Goal: Task Accomplishment & Management: Manage account settings

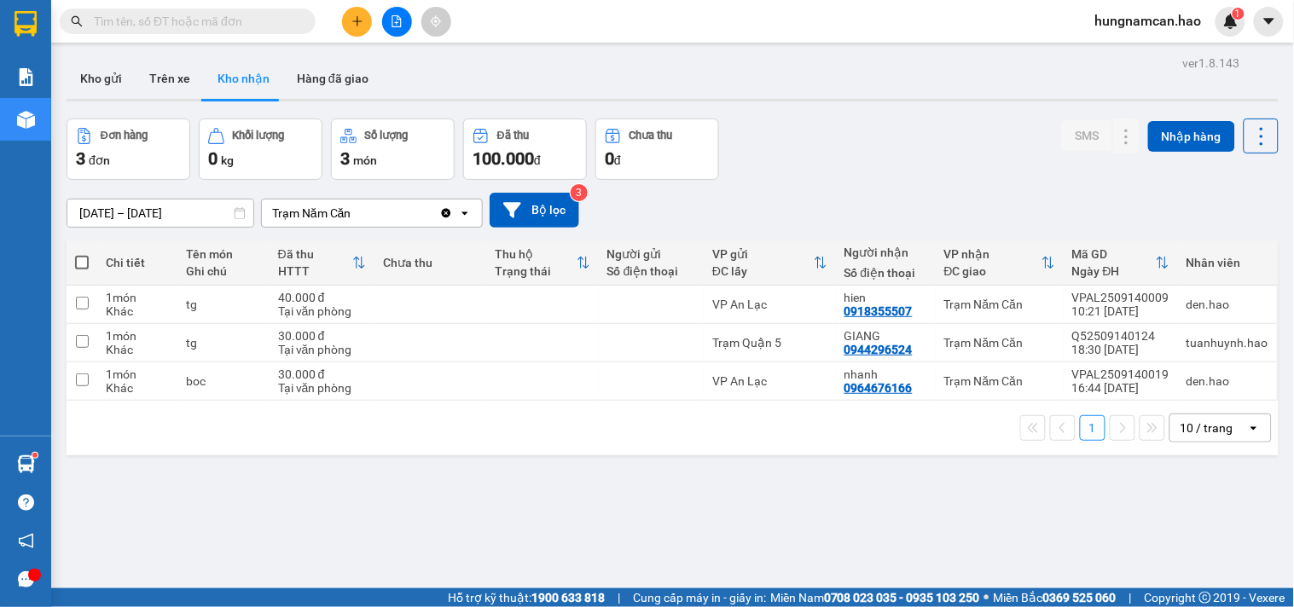
click at [191, 91] on button "Trên xe" at bounding box center [170, 78] width 68 height 41
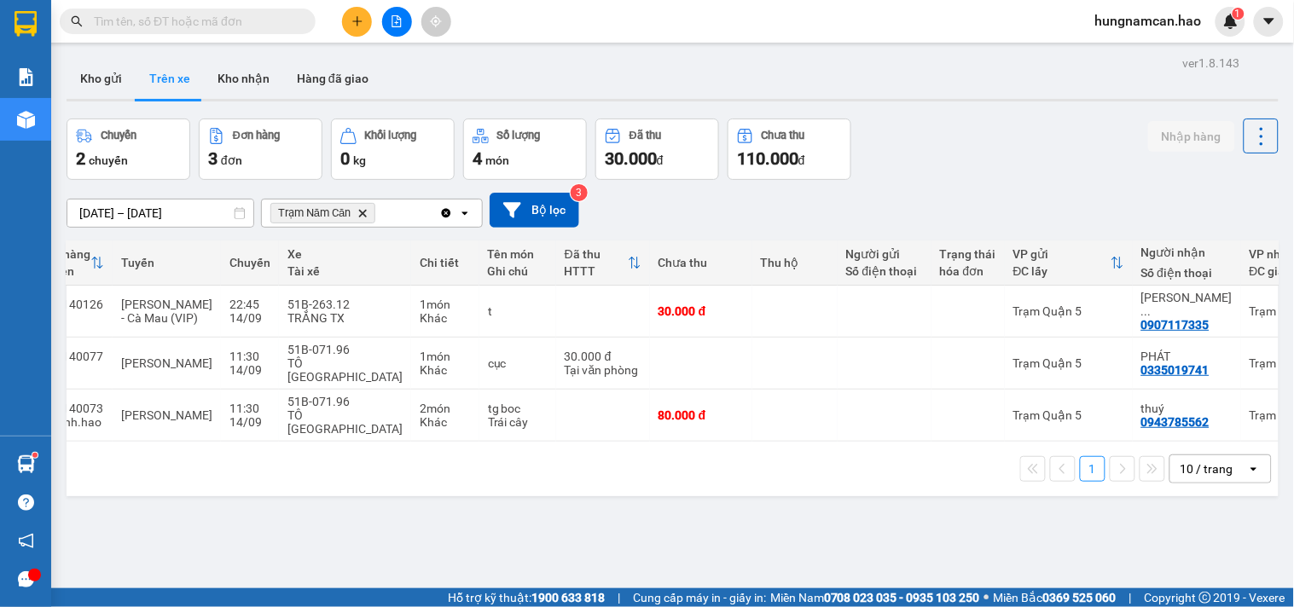
scroll to position [0, 193]
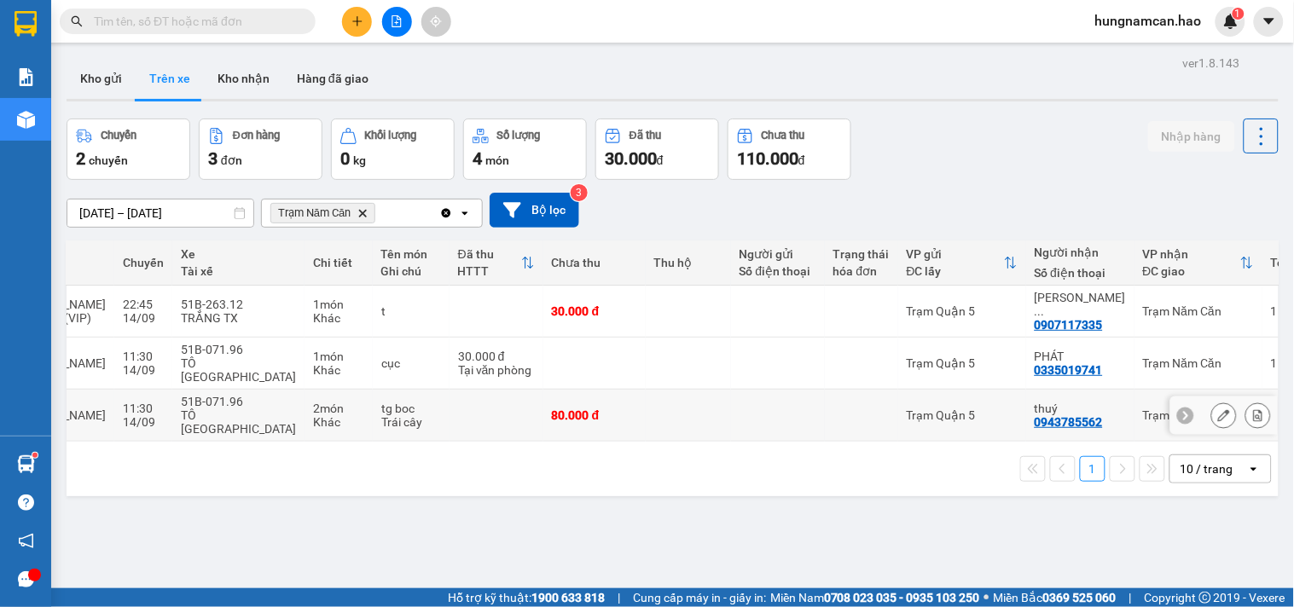
click at [1035, 402] on div "thuý" at bounding box center [1080, 409] width 91 height 14
checkbox input "true"
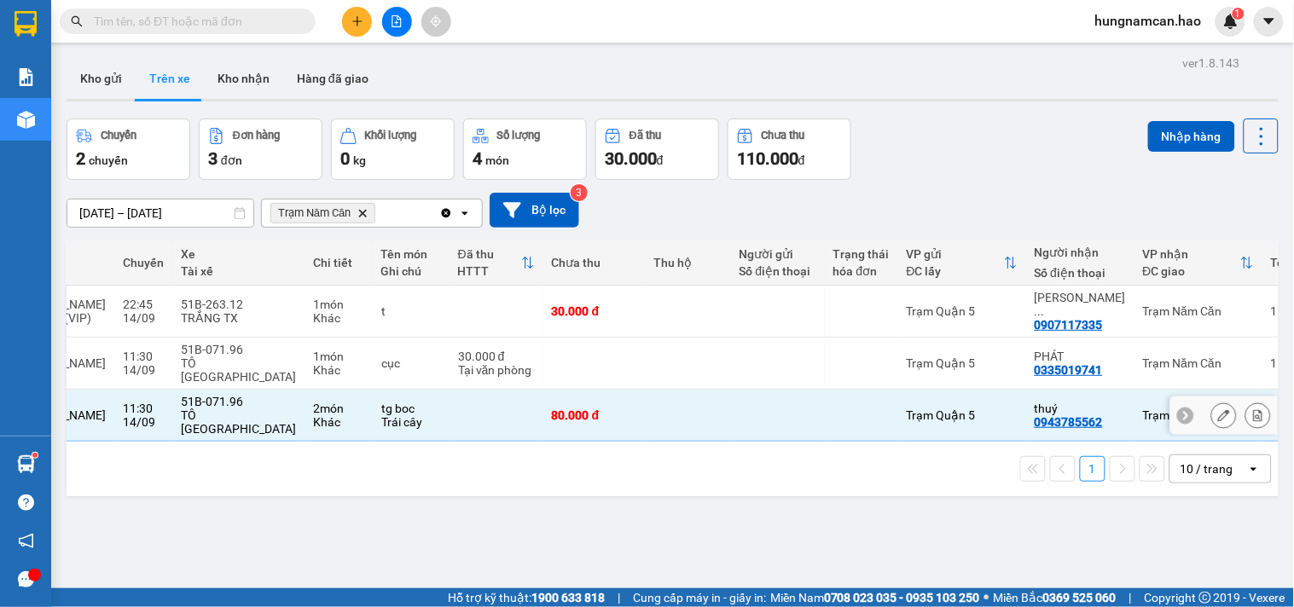
click at [1218, 410] on icon at bounding box center [1224, 416] width 12 height 12
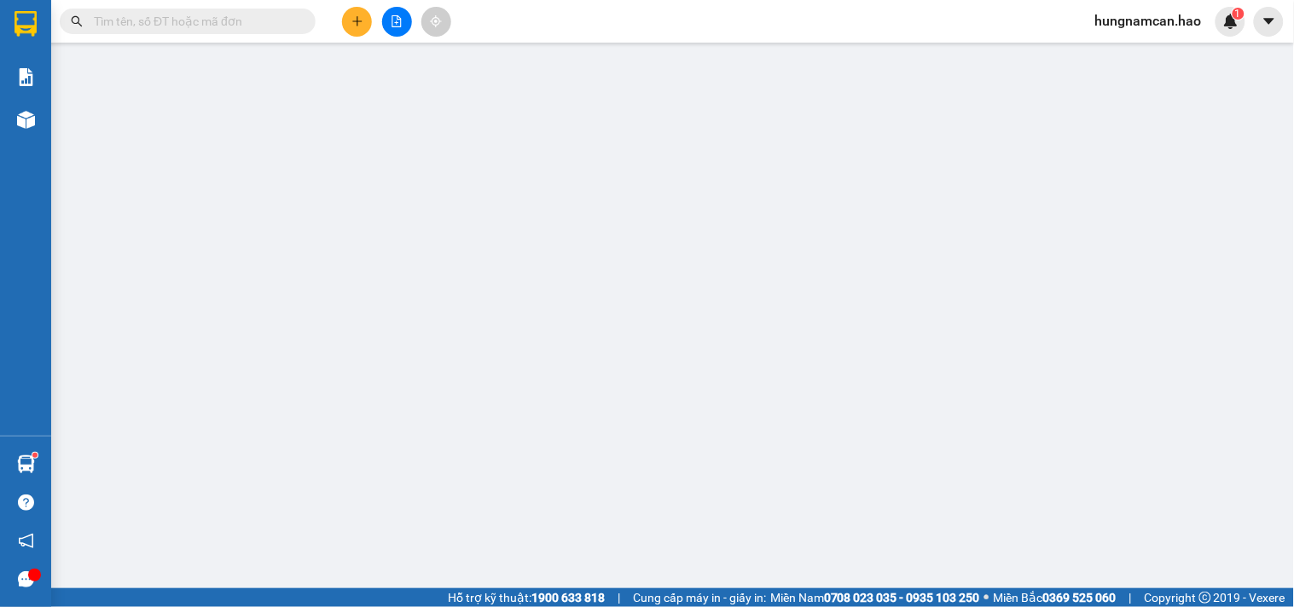
type input "0943785562"
type input "thuý"
type input "80.000"
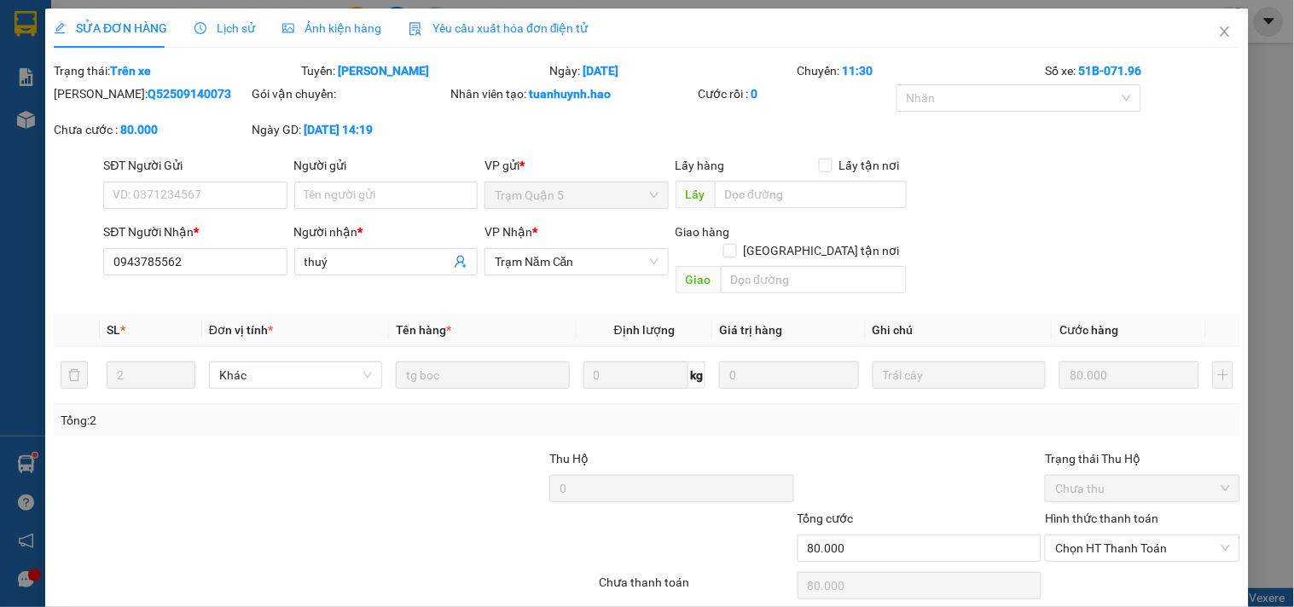
click at [333, 21] on span "Ảnh kiện hàng" at bounding box center [331, 28] width 99 height 14
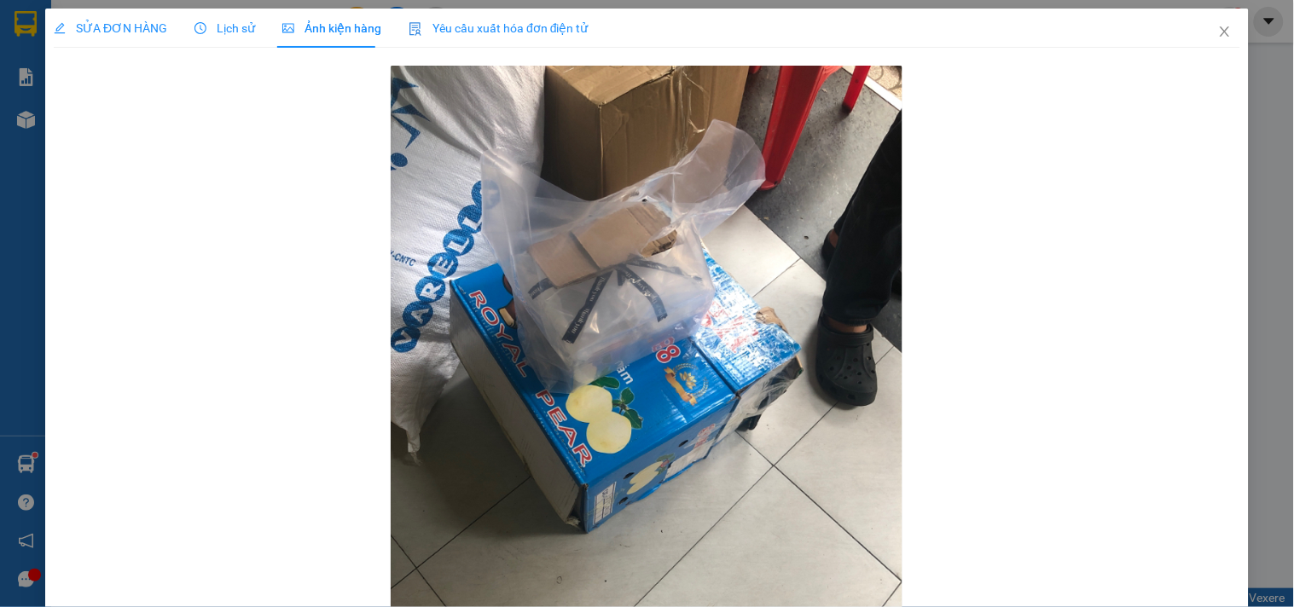
click at [218, 35] on span "Lịch sử" at bounding box center [225, 28] width 61 height 14
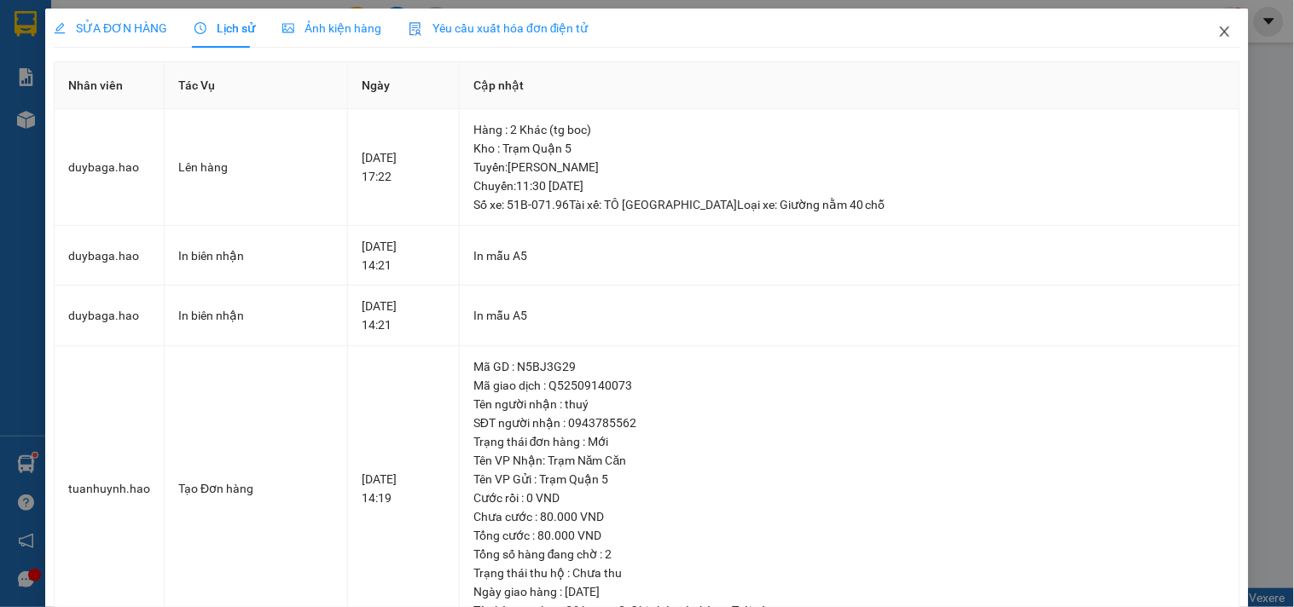
click at [1218, 27] on icon "close" at bounding box center [1225, 32] width 14 height 14
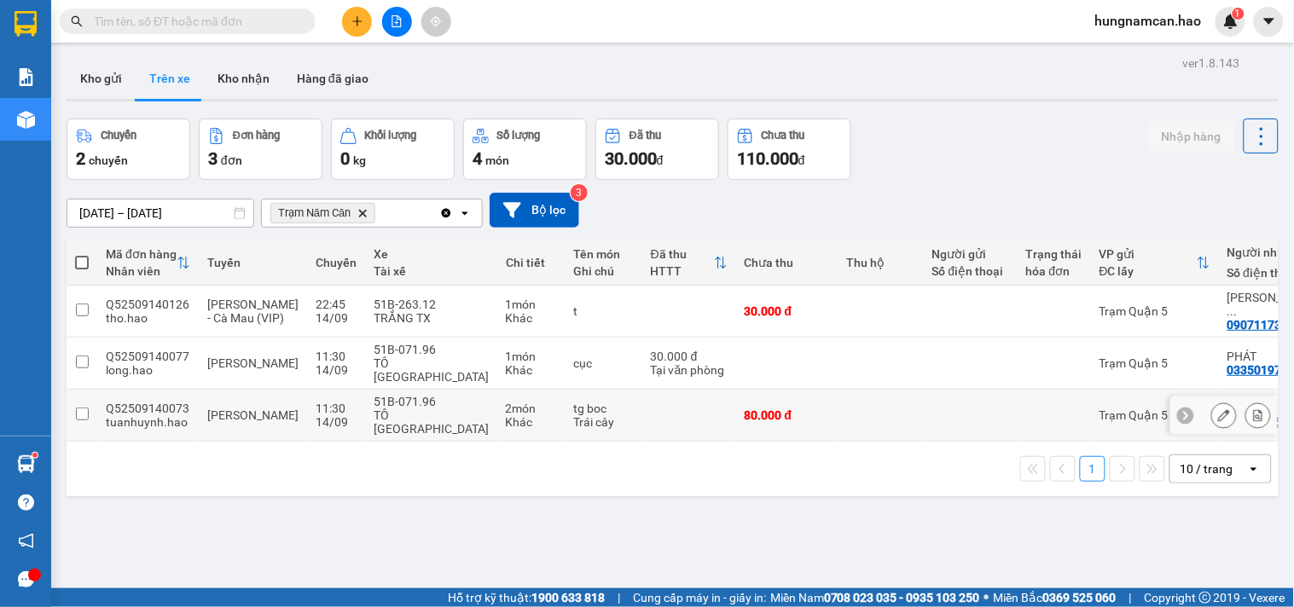
click at [1091, 402] on td "Trạm Quận 5" at bounding box center [1155, 416] width 128 height 52
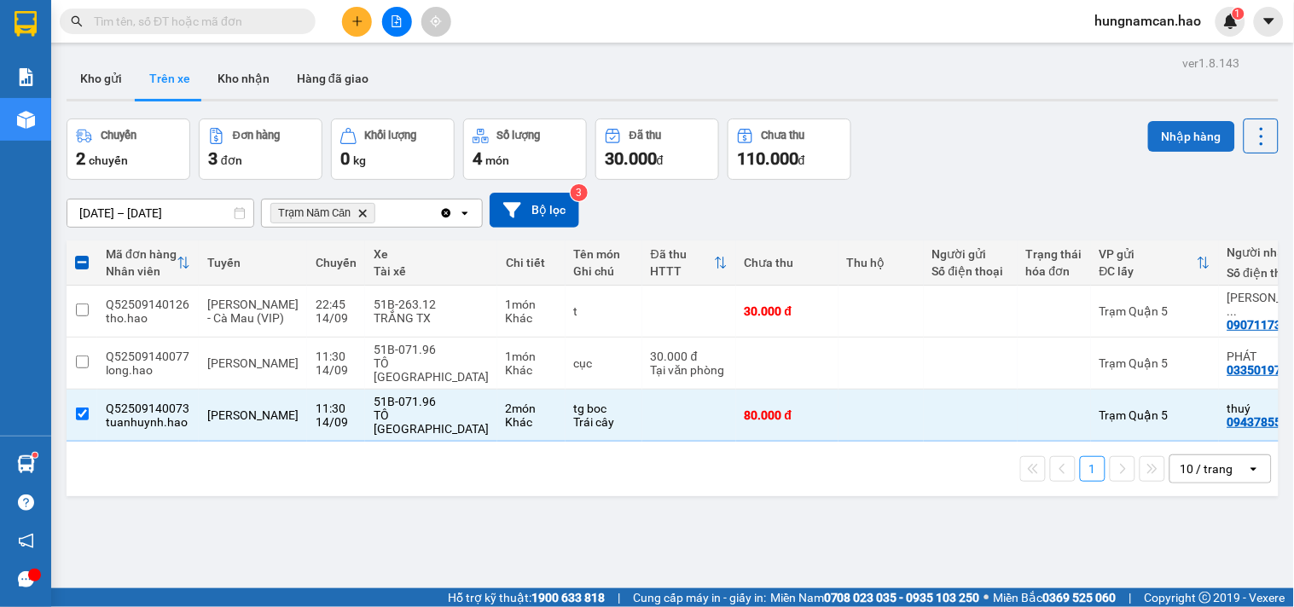
click at [1158, 142] on button "Nhập hàng" at bounding box center [1191, 136] width 87 height 31
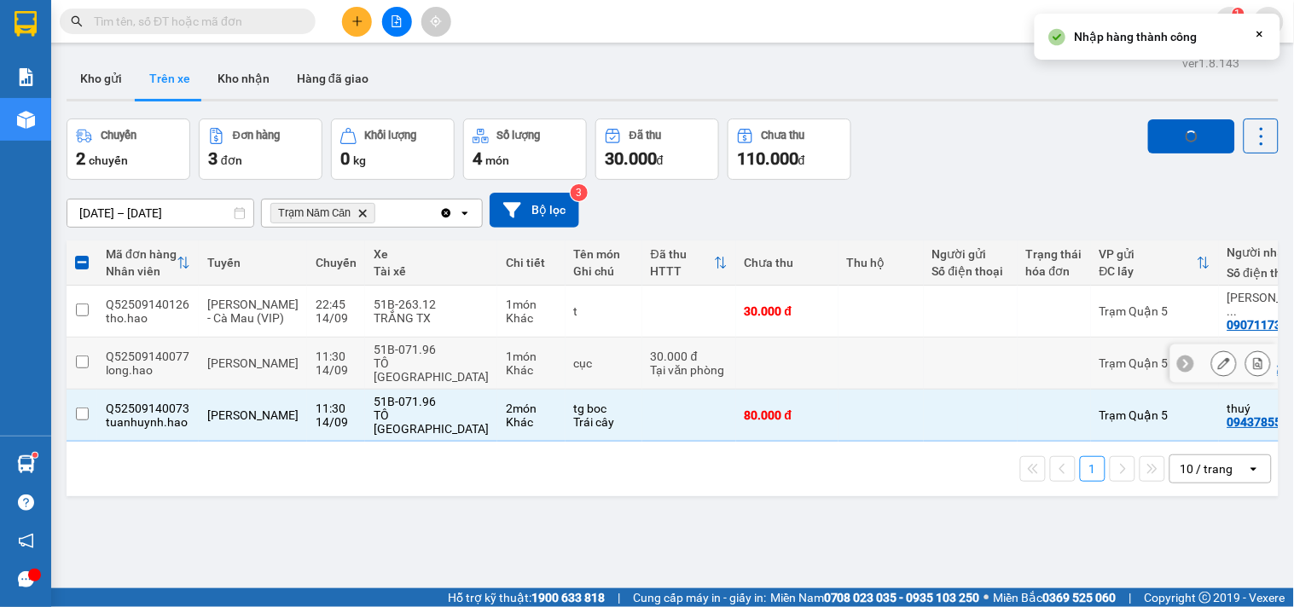
checkbox input "false"
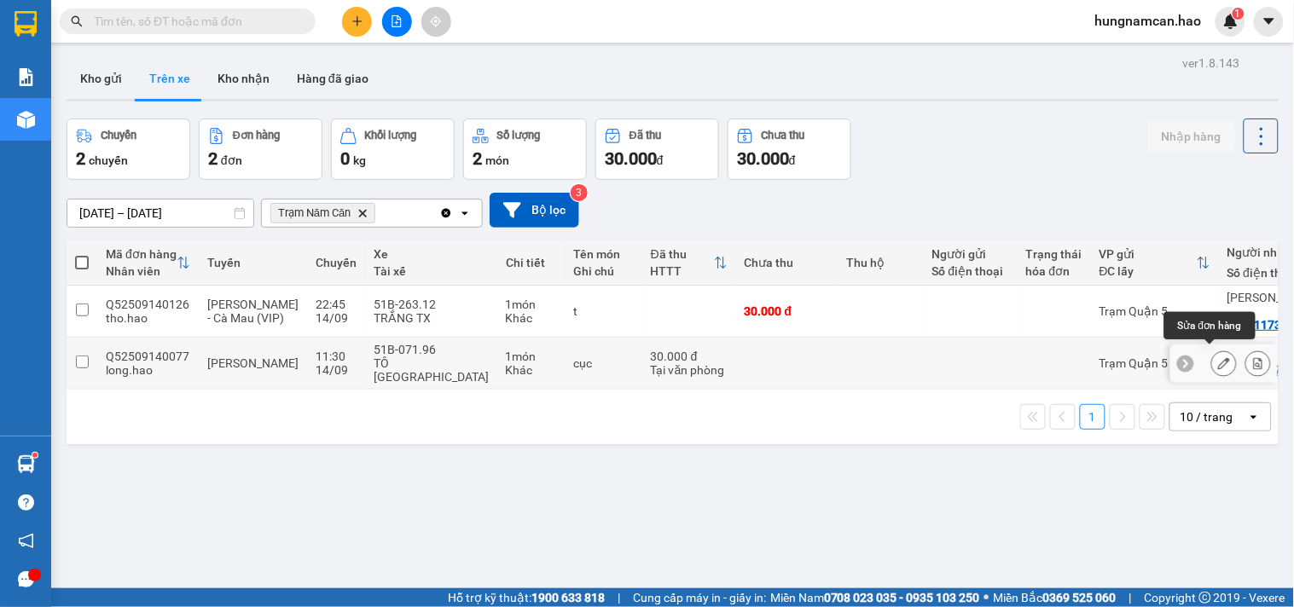
click at [1212, 356] on button at bounding box center [1224, 364] width 24 height 30
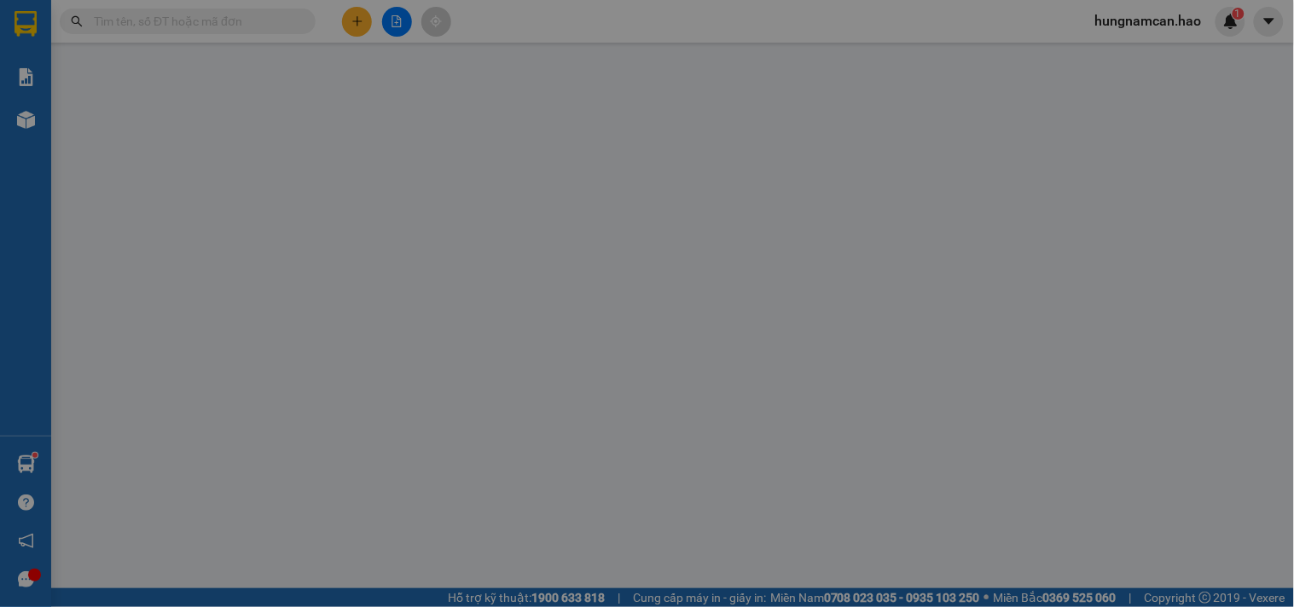
type input "0335019741"
type input "PHÁT"
type input "30.000"
type input "0"
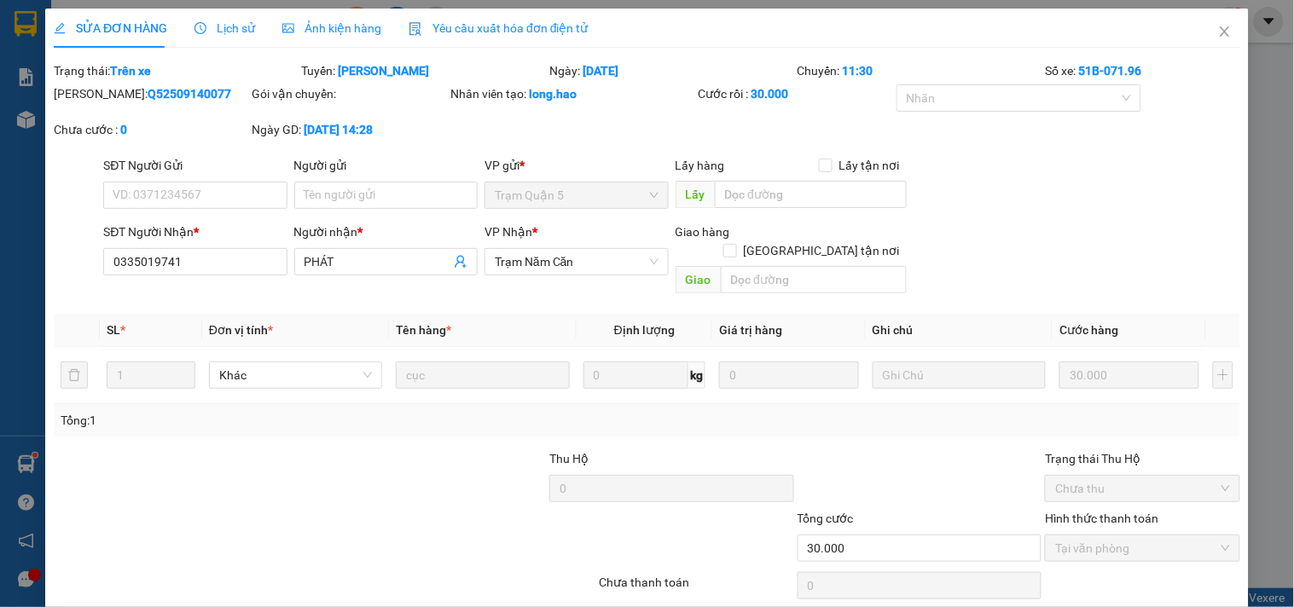
click at [305, 12] on div "Ảnh kiện hàng" at bounding box center [331, 28] width 99 height 39
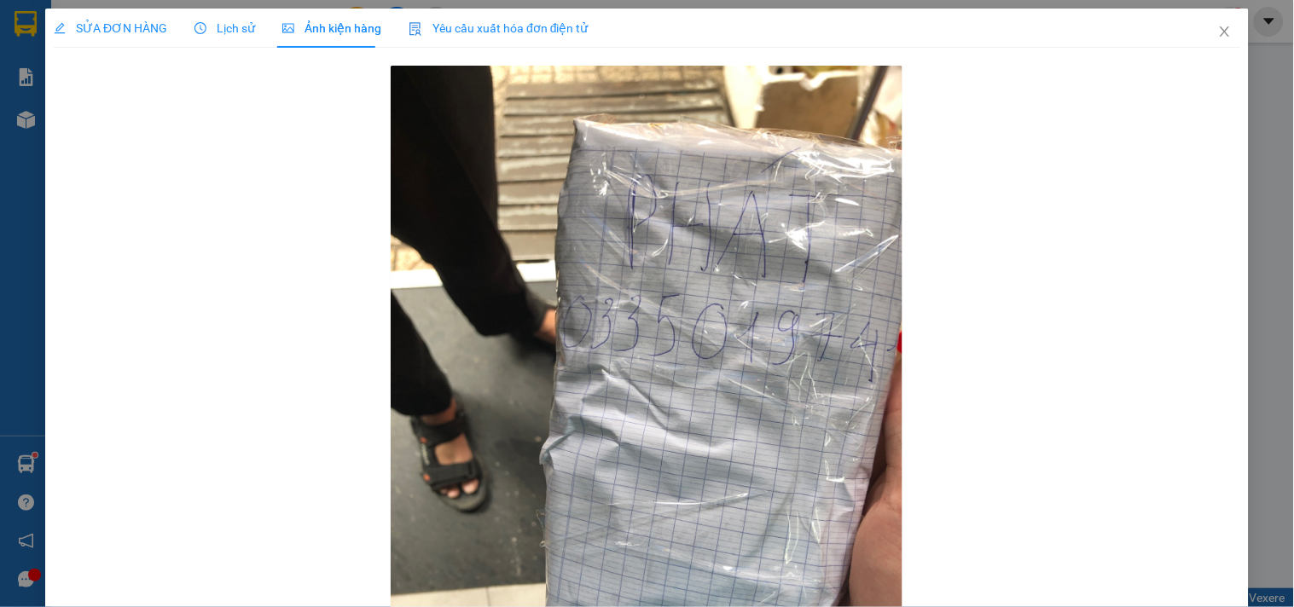
click at [234, 38] on div "Lịch sử" at bounding box center [225, 28] width 61 height 39
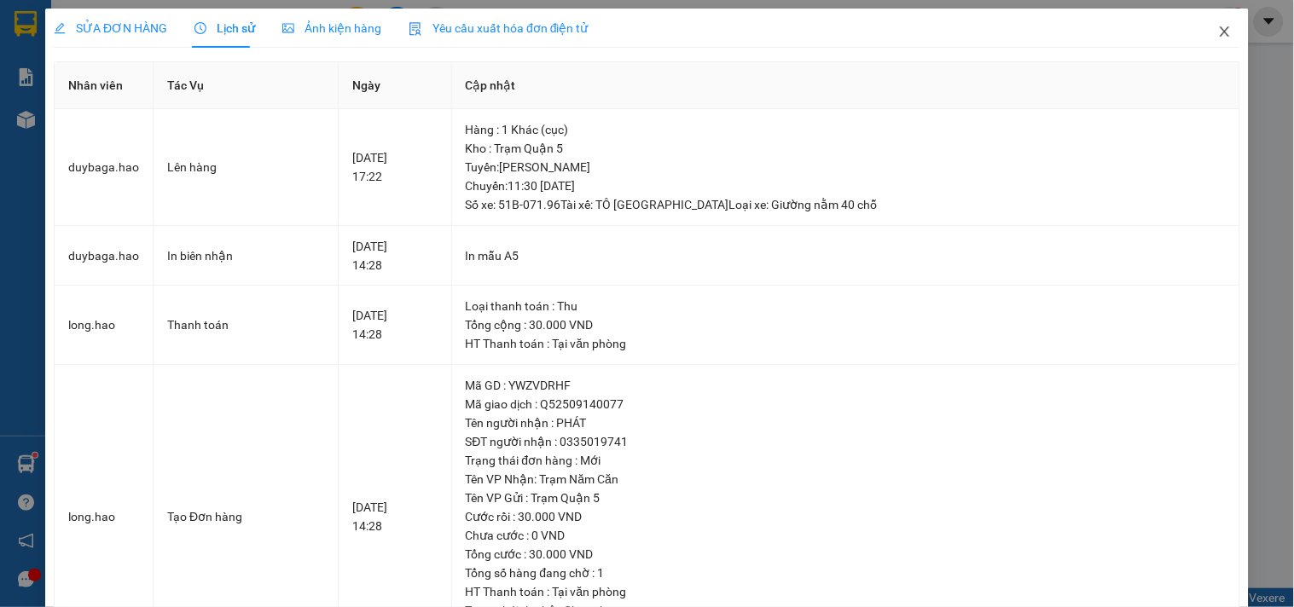
click at [1218, 34] on icon "close" at bounding box center [1225, 32] width 14 height 14
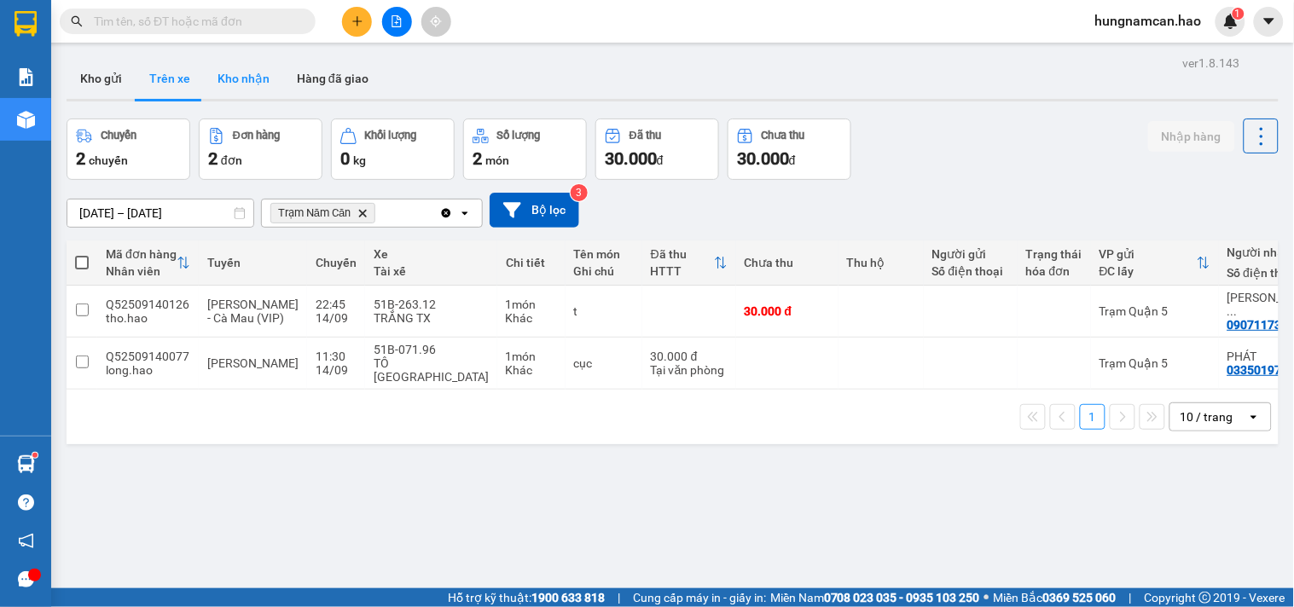
click at [226, 70] on button "Kho nhận" at bounding box center [243, 78] width 79 height 41
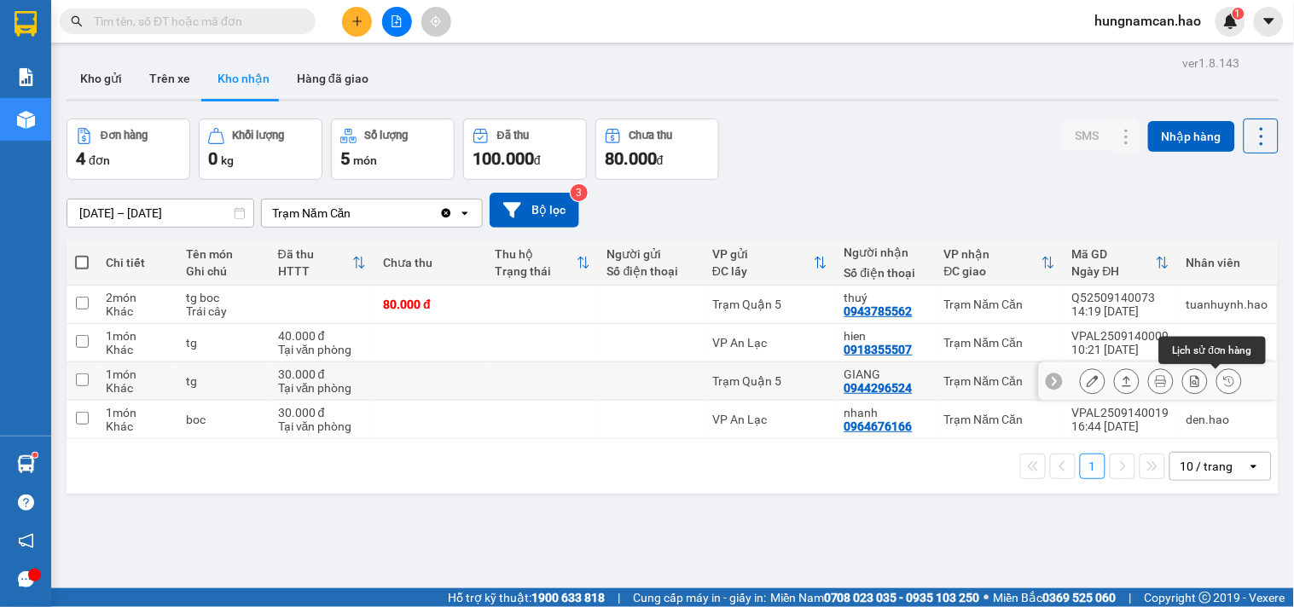
click at [1218, 379] on button at bounding box center [1230, 382] width 24 height 30
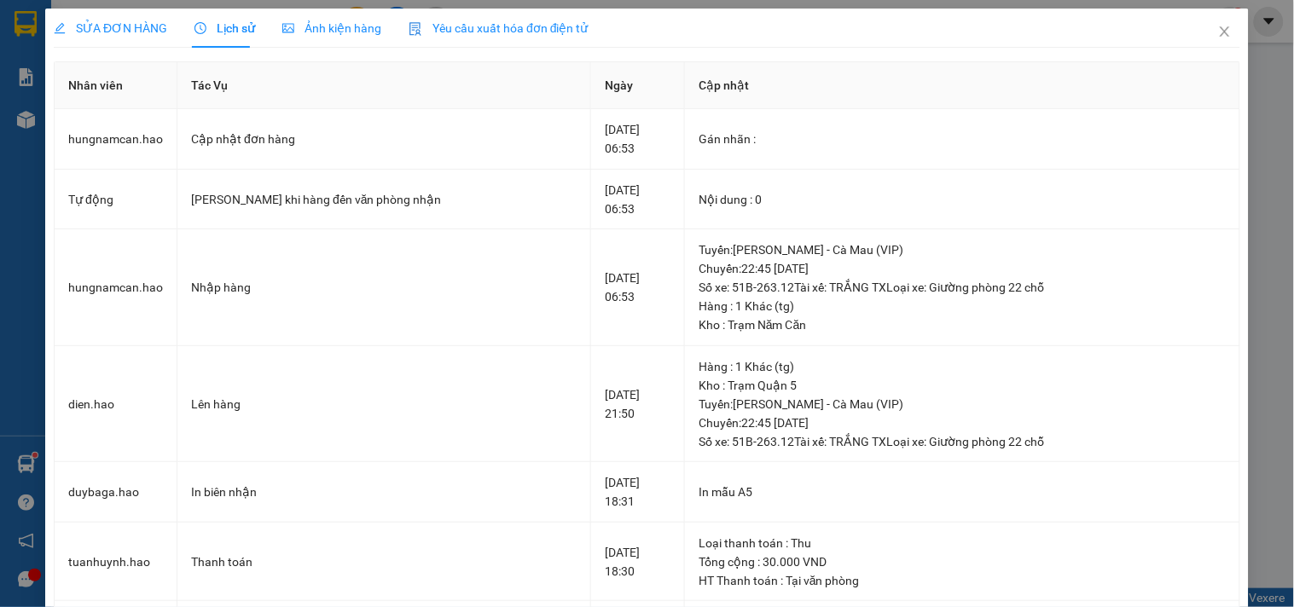
click at [336, 30] on span "Ảnh kiện hàng" at bounding box center [331, 28] width 99 height 14
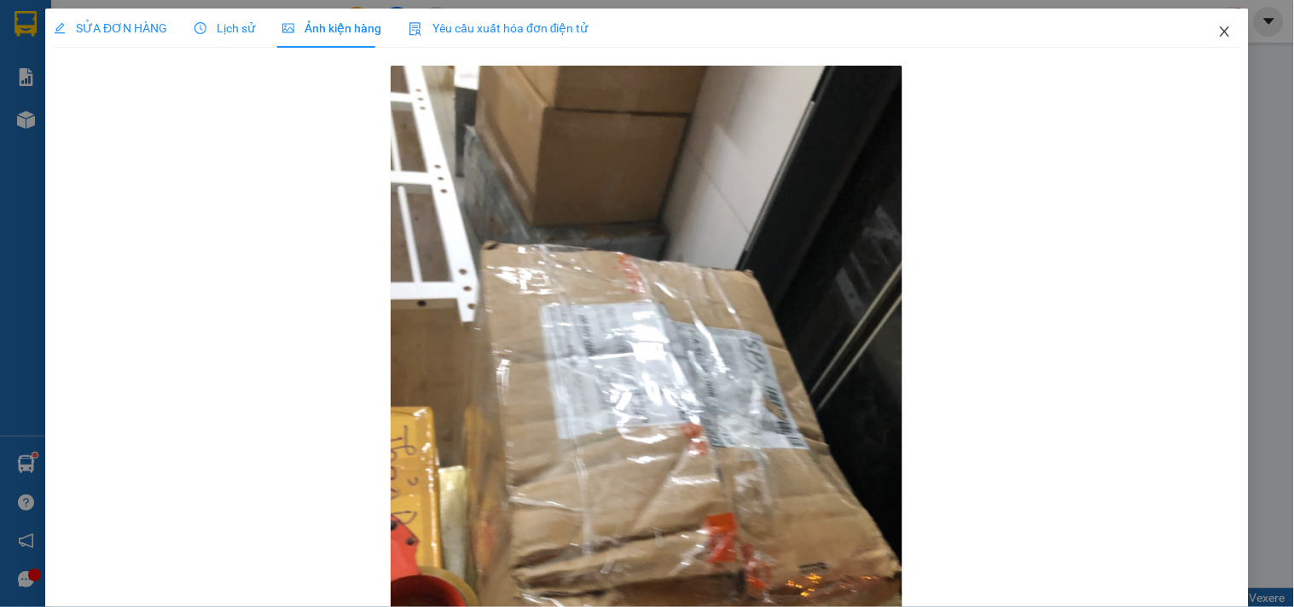
click at [1218, 26] on icon "close" at bounding box center [1225, 32] width 14 height 14
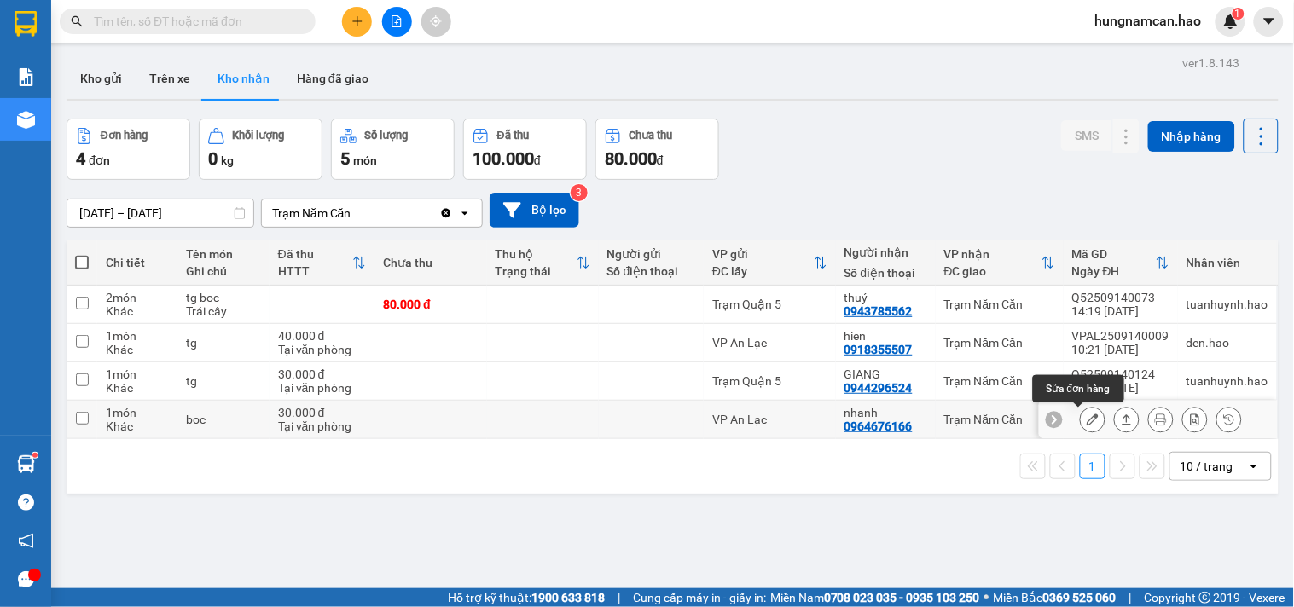
click at [1081, 420] on button at bounding box center [1093, 420] width 24 height 30
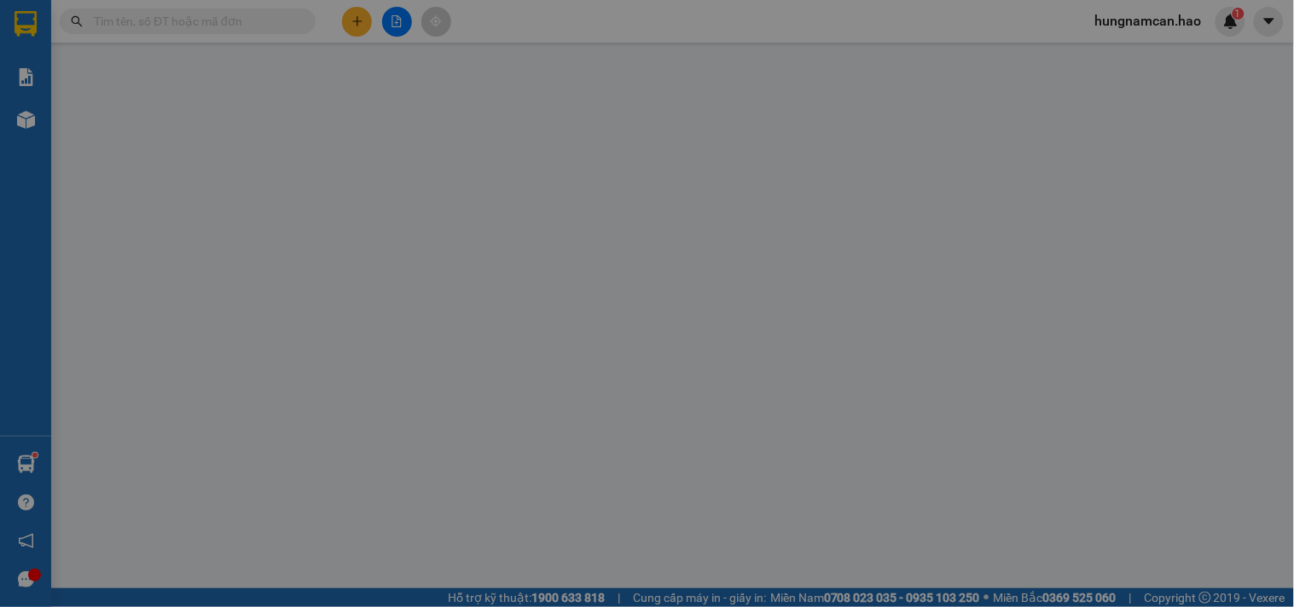
type input "0964676166"
type input "nhanh"
type input "30.000"
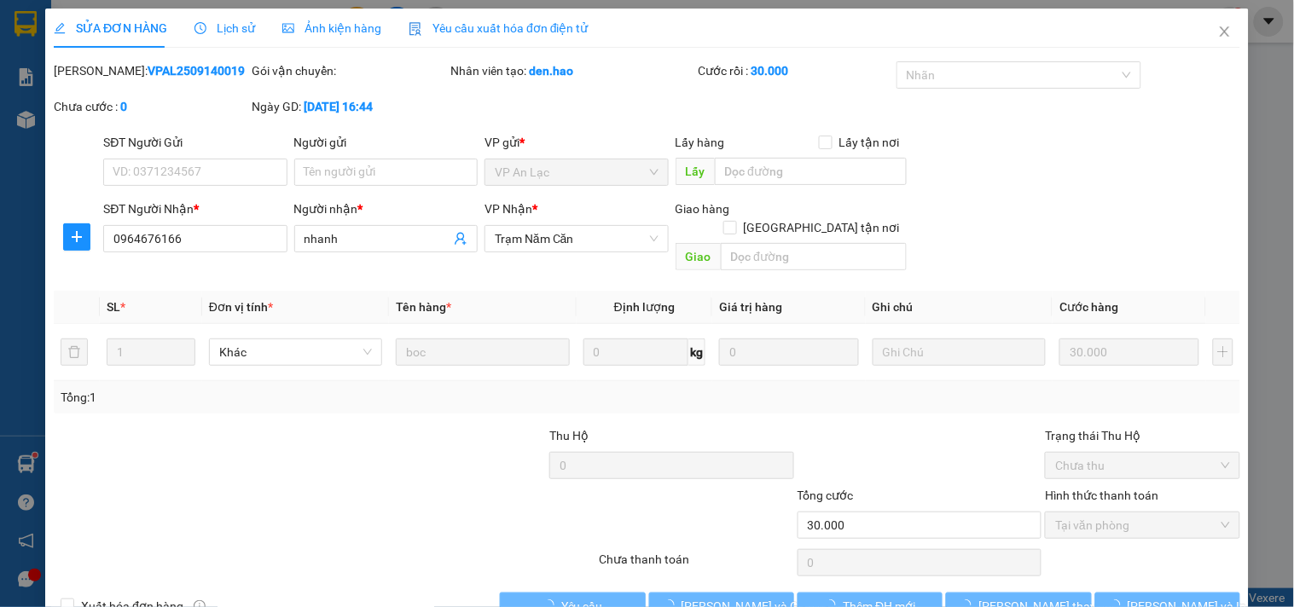
click at [338, 35] on span "Ảnh kiện hàng" at bounding box center [331, 28] width 99 height 14
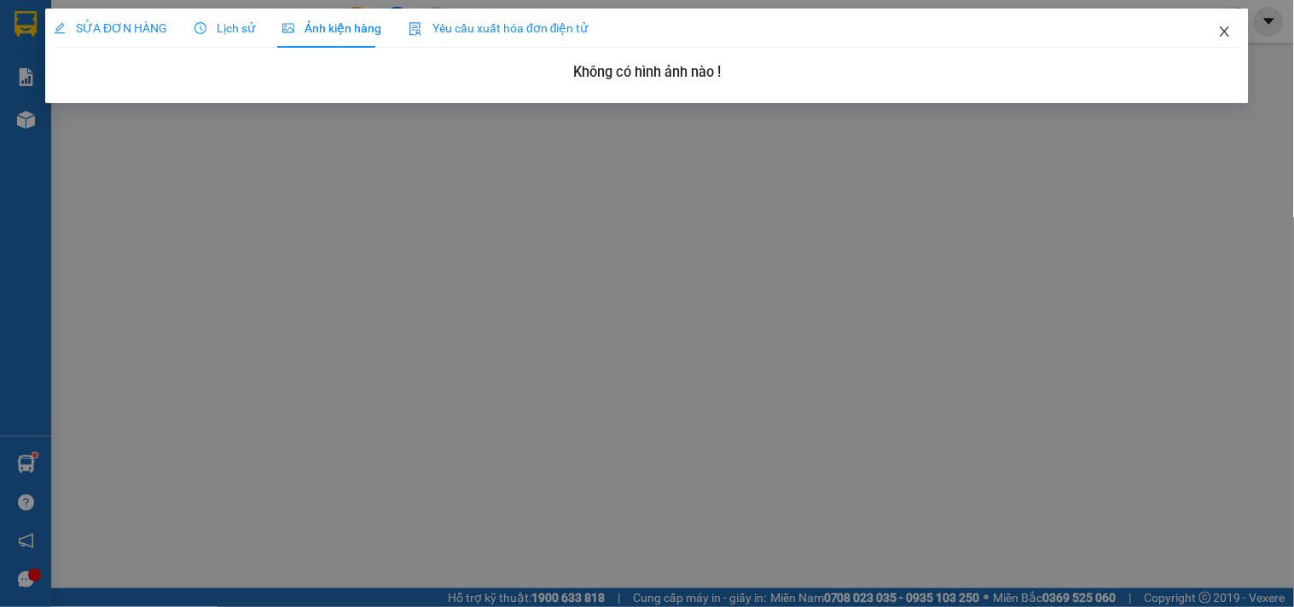
click at [1229, 30] on icon "close" at bounding box center [1224, 31] width 9 height 10
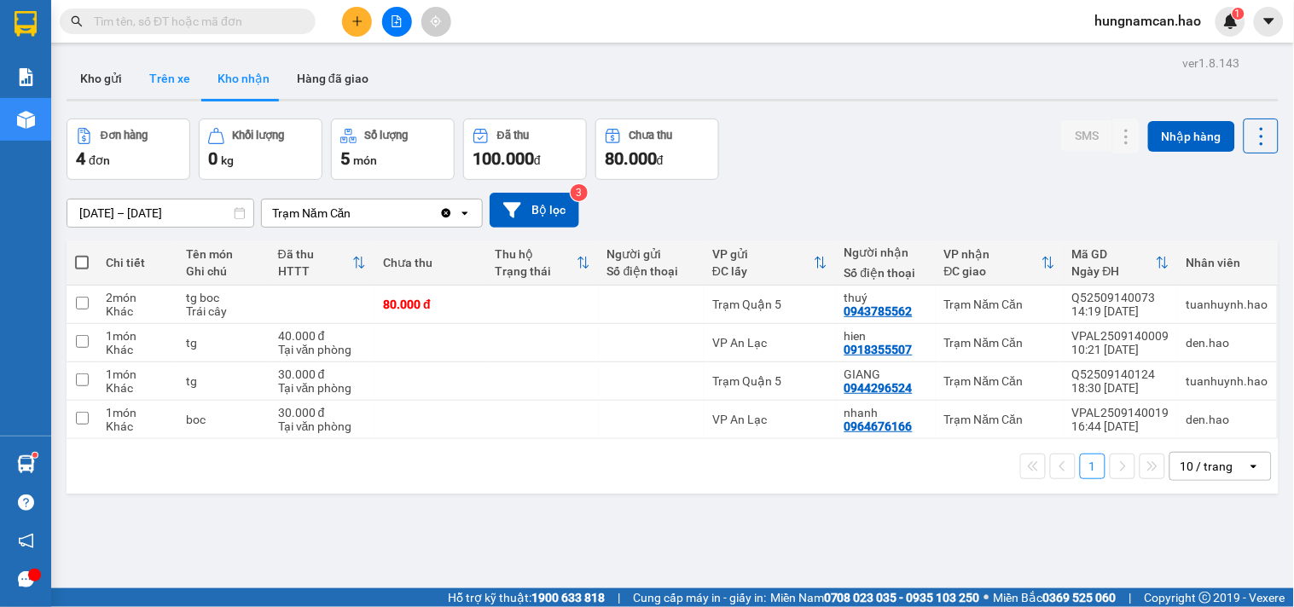
click at [171, 84] on button "Trên xe" at bounding box center [170, 78] width 68 height 41
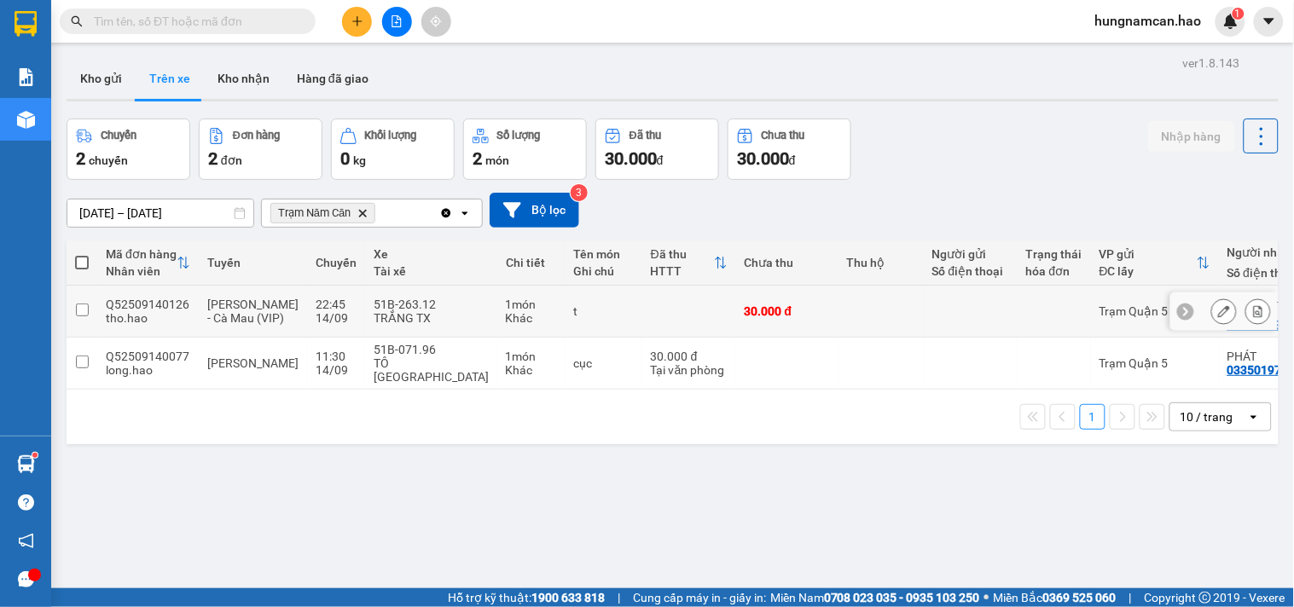
click at [781, 323] on td "30.000 đ" at bounding box center [787, 312] width 102 height 52
checkbox input "true"
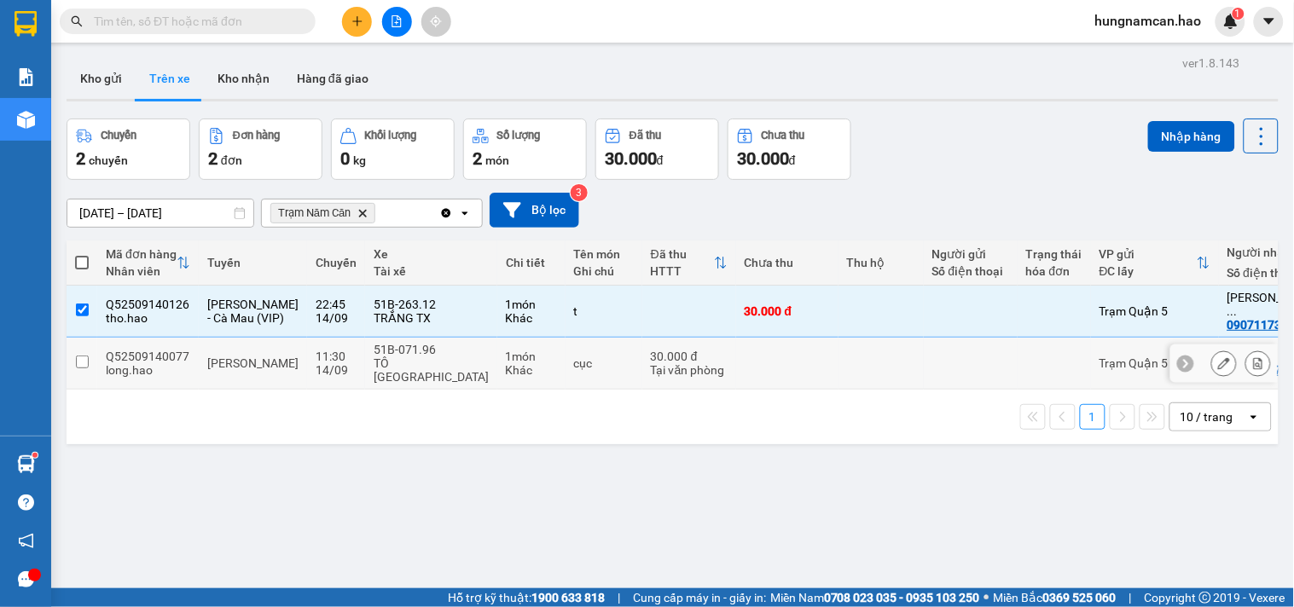
click at [782, 361] on td at bounding box center [787, 364] width 102 height 52
checkbox input "true"
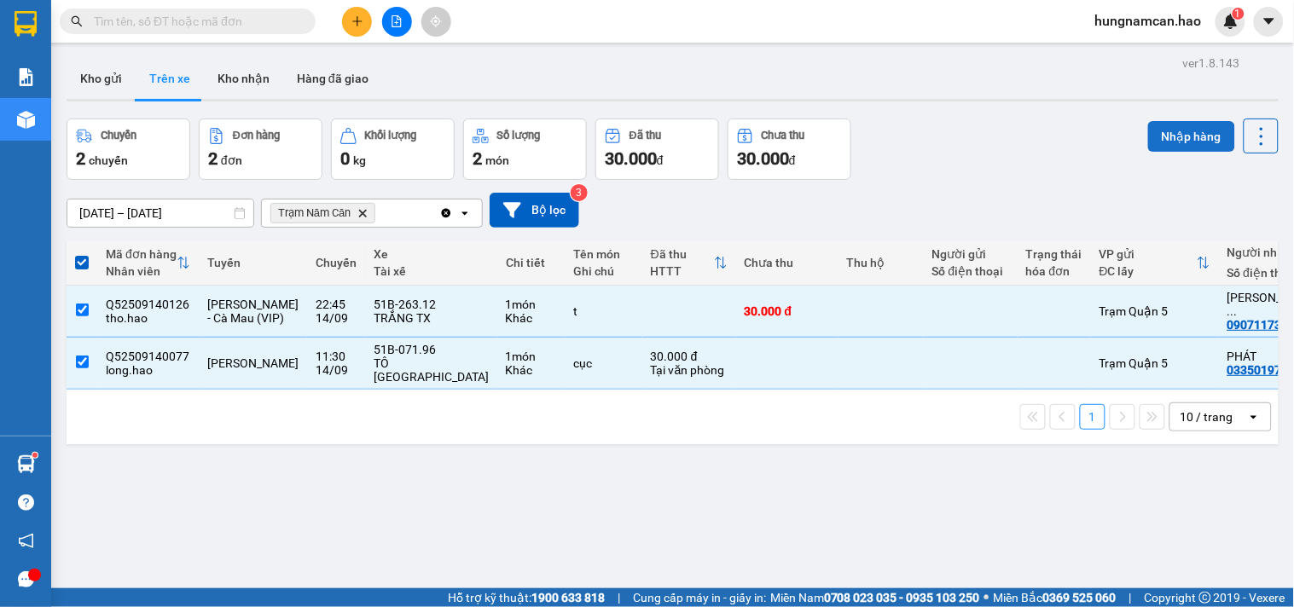
click at [1148, 130] on button "Nhập hàng" at bounding box center [1191, 136] width 87 height 31
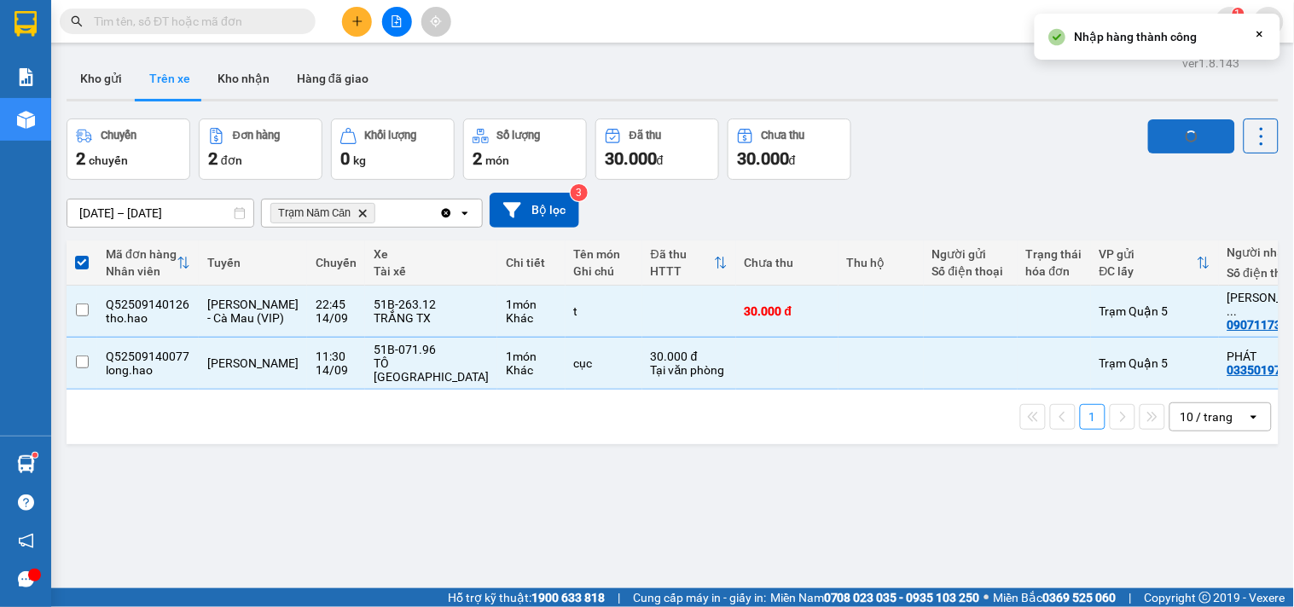
checkbox input "false"
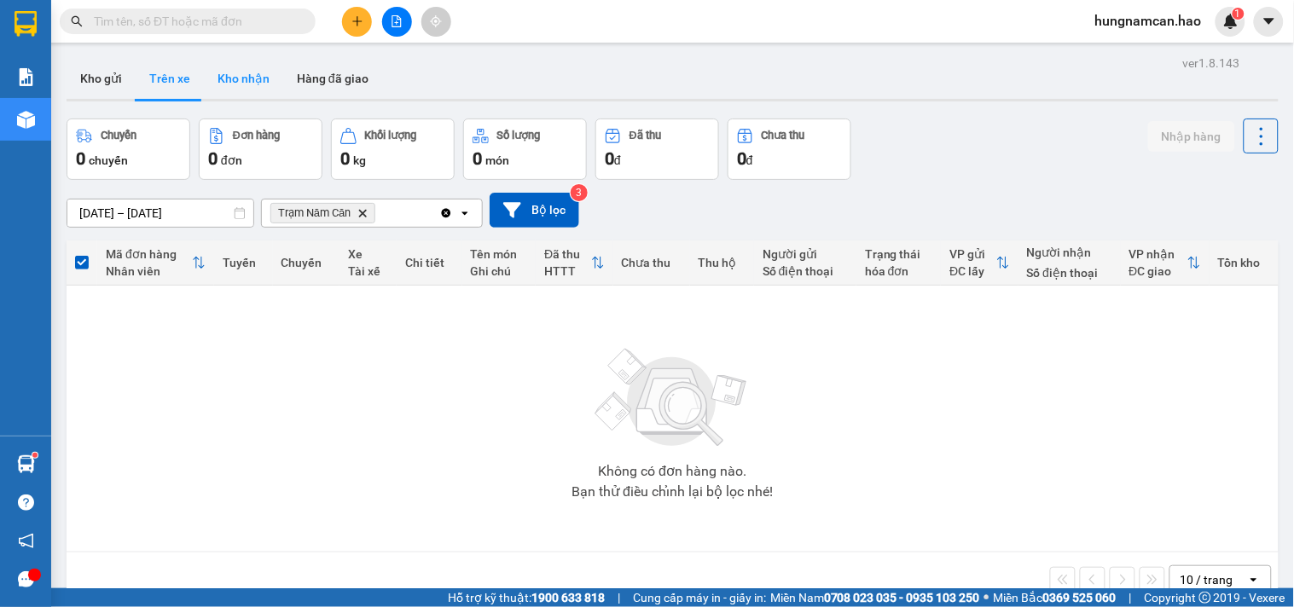
click at [269, 84] on button "Kho nhận" at bounding box center [243, 78] width 79 height 41
